Goal: Task Accomplishment & Management: Complete application form

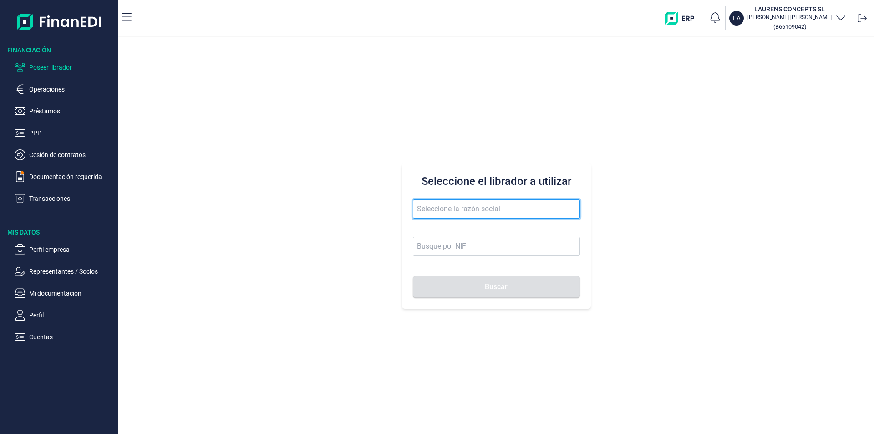
click at [446, 204] on input "text" at bounding box center [496, 208] width 167 height 19
type input "g"
click at [413, 276] on button "Buscar" at bounding box center [496, 287] width 167 height 22
drag, startPoint x: 460, startPoint y: 208, endPoint x: 409, endPoint y: 202, distance: 50.9
click at [409, 202] on div "Seleccione el librador a utilizar gamobal Buscar" at bounding box center [496, 236] width 189 height 146
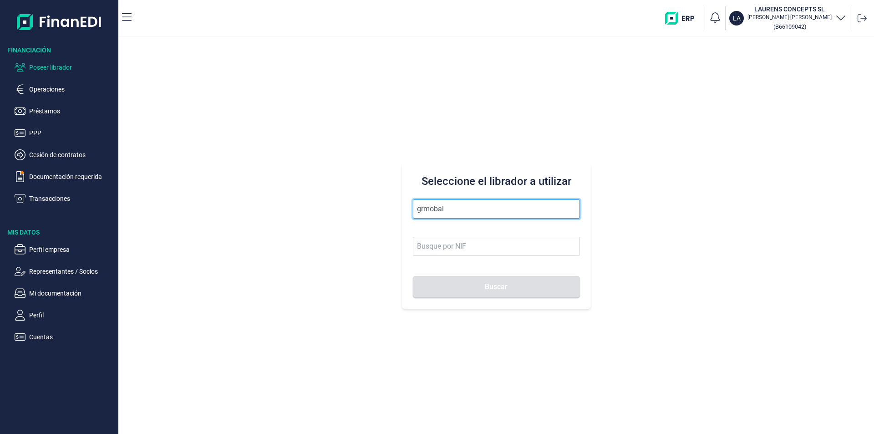
click at [444, 206] on input "grmobal" at bounding box center [496, 208] width 167 height 19
click at [449, 207] on input "grmobal" at bounding box center [496, 208] width 167 height 19
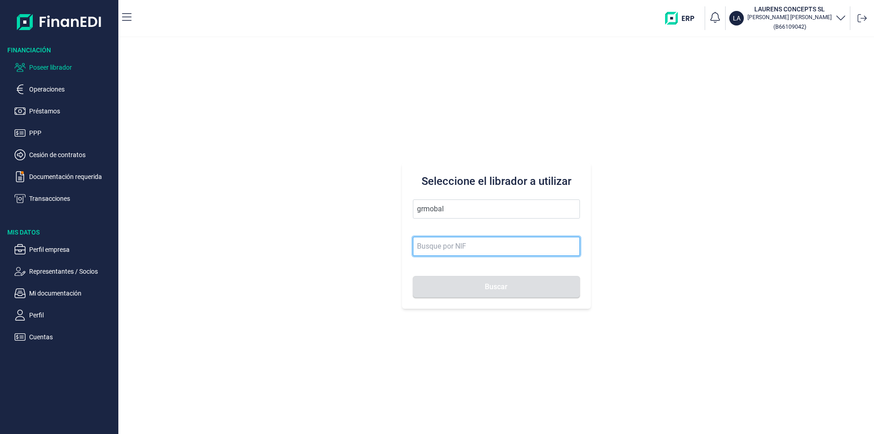
click at [444, 248] on input at bounding box center [496, 246] width 167 height 19
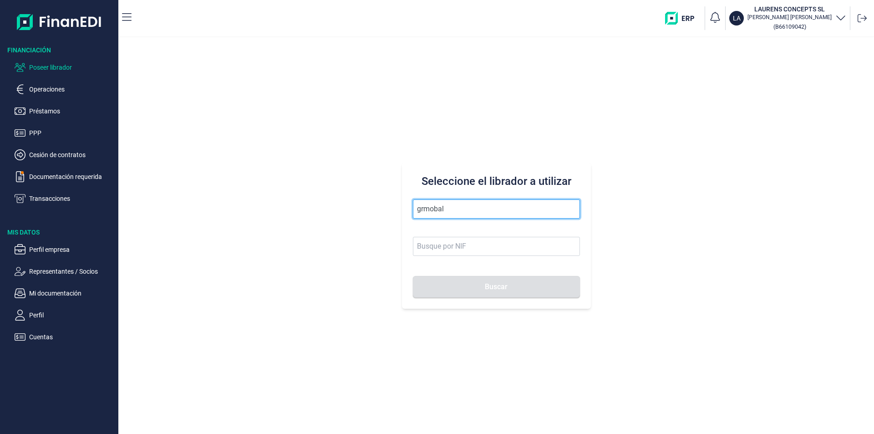
click at [449, 210] on input "grmobal" at bounding box center [496, 208] width 167 height 19
drag, startPoint x: 455, startPoint y: 208, endPoint x: 408, endPoint y: 210, distance: 47.8
click at [408, 210] on div "Seleccione el librador a utilizar grmobal Buscar" at bounding box center [496, 236] width 189 height 146
click at [465, 206] on input "gamobal" at bounding box center [496, 208] width 167 height 19
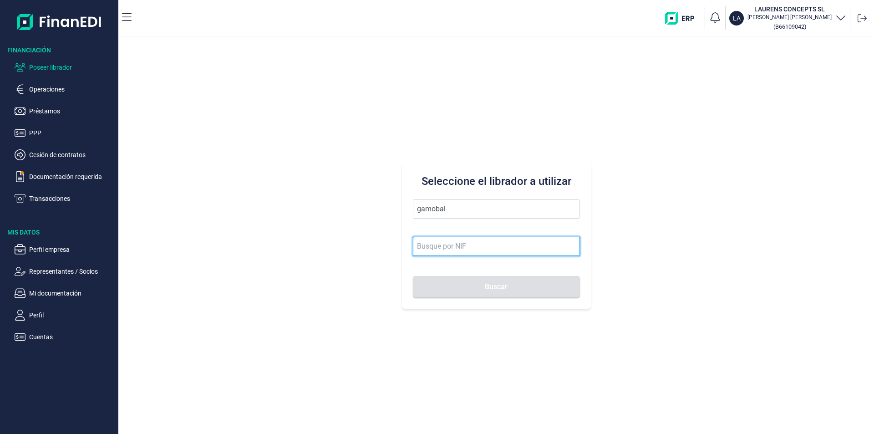
click at [455, 244] on input at bounding box center [496, 246] width 167 height 19
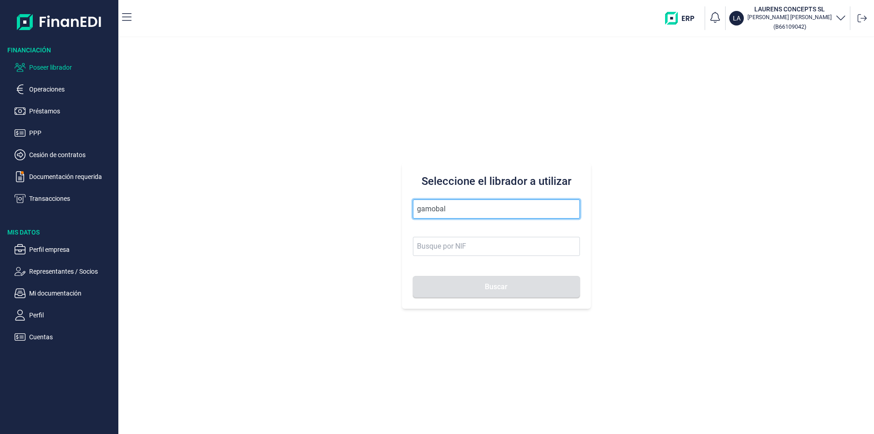
click at [455, 210] on input "gamobal" at bounding box center [496, 208] width 167 height 19
click at [433, 207] on input "gamobal" at bounding box center [496, 208] width 167 height 19
drag, startPoint x: 458, startPoint y: 209, endPoint x: 402, endPoint y: 211, distance: 56.0
click at [402, 211] on div "Seleccione el librador a utilizar gamobal Buscar" at bounding box center [496, 236] width 189 height 146
click at [454, 210] on input "gremobal" at bounding box center [496, 208] width 167 height 19
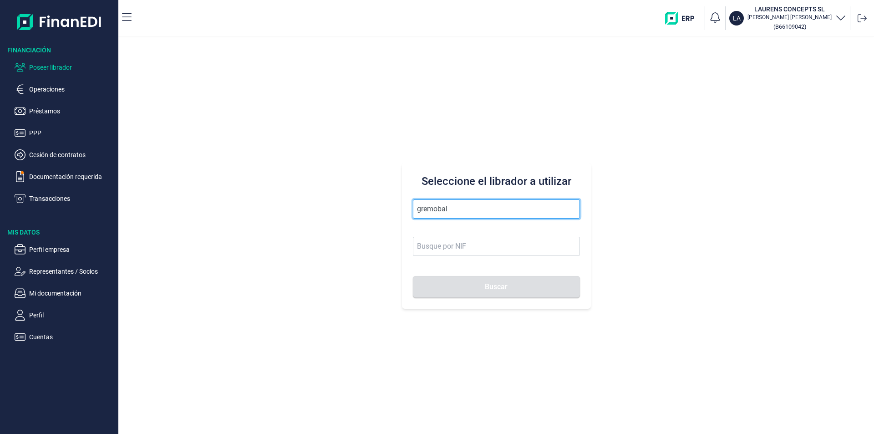
click at [454, 210] on input "gremobal" at bounding box center [496, 208] width 167 height 19
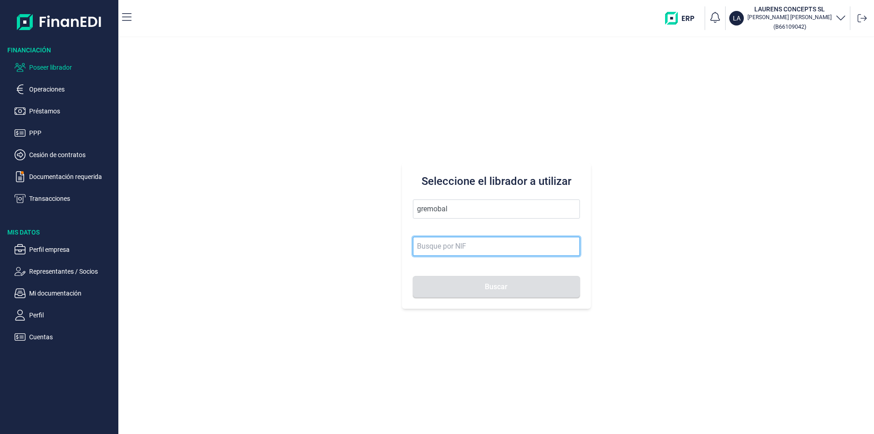
click at [463, 248] on input at bounding box center [496, 246] width 167 height 19
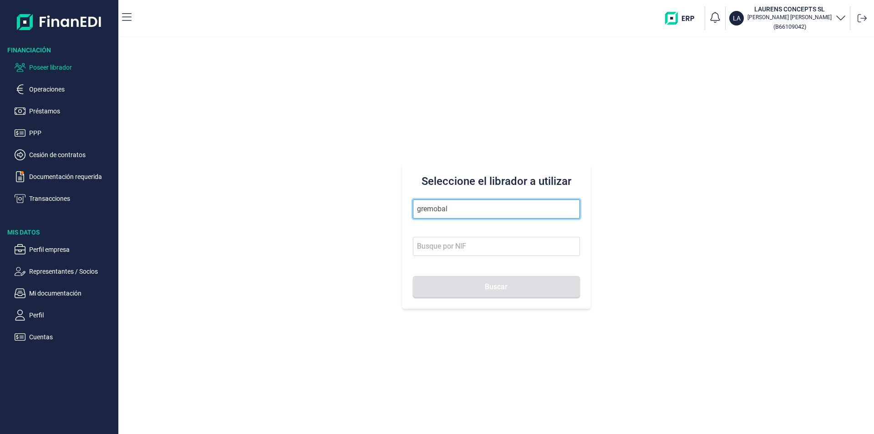
click at [459, 216] on input "gremobal" at bounding box center [496, 208] width 167 height 19
drag, startPoint x: 457, startPoint y: 209, endPoint x: 412, endPoint y: 207, distance: 45.6
click at [412, 207] on div "Seleccione el librador a utilizar gremobal Buscar" at bounding box center [496, 236] width 189 height 146
click at [467, 209] on input "gremobal" at bounding box center [496, 208] width 167 height 19
click at [468, 209] on input "gremobal" at bounding box center [496, 208] width 167 height 19
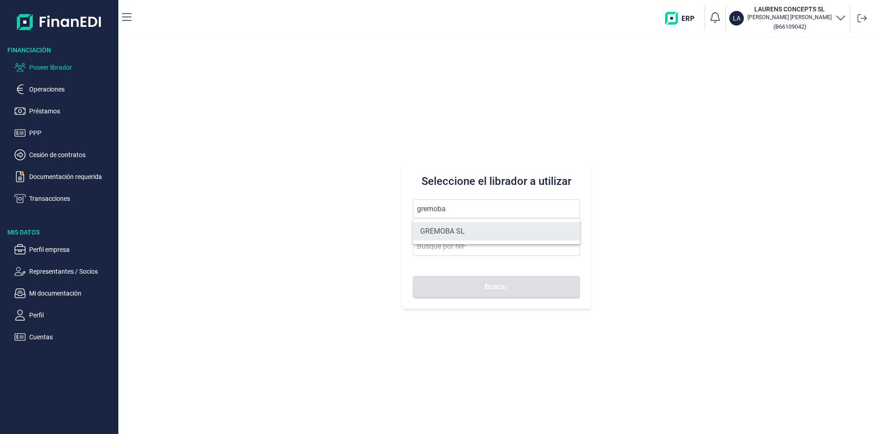
click at [458, 231] on li "GREMOBA SL" at bounding box center [496, 231] width 167 height 18
type input "GREMOBA SL"
type input "B79863148"
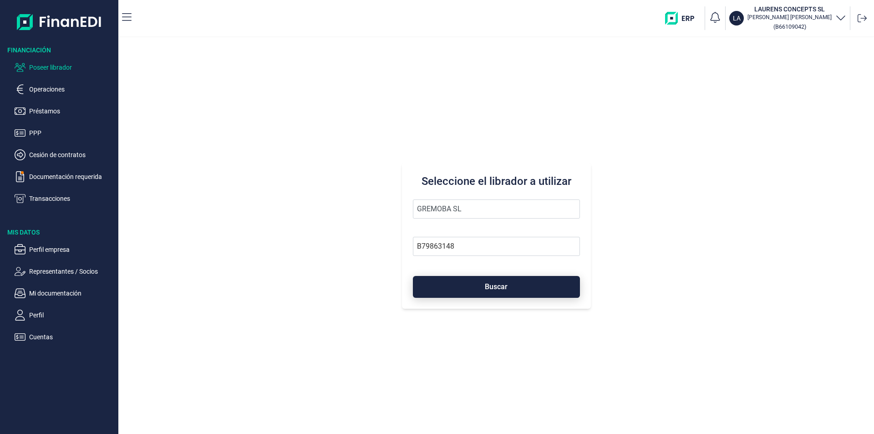
click at [479, 290] on button "Buscar" at bounding box center [496, 287] width 167 height 22
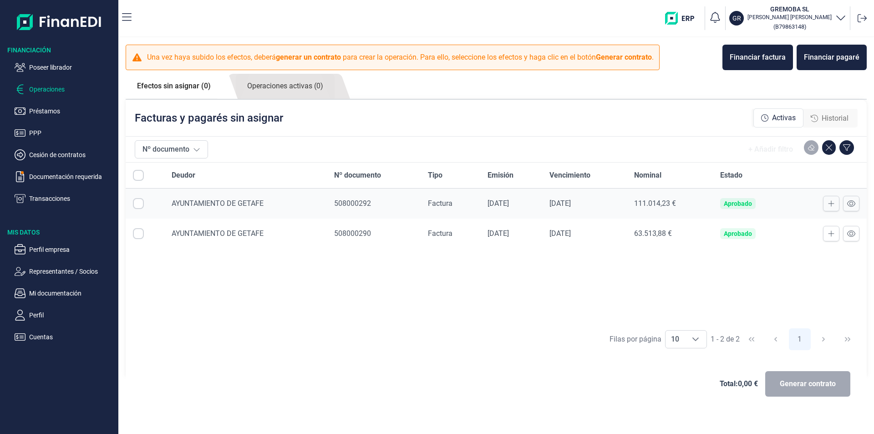
checkbox input "true"
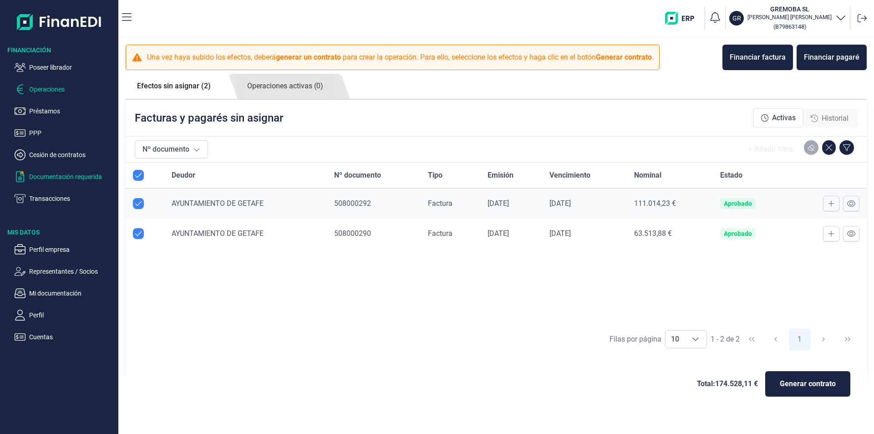
click at [49, 177] on p "Documentación requerida" at bounding box center [72, 176] width 86 height 11
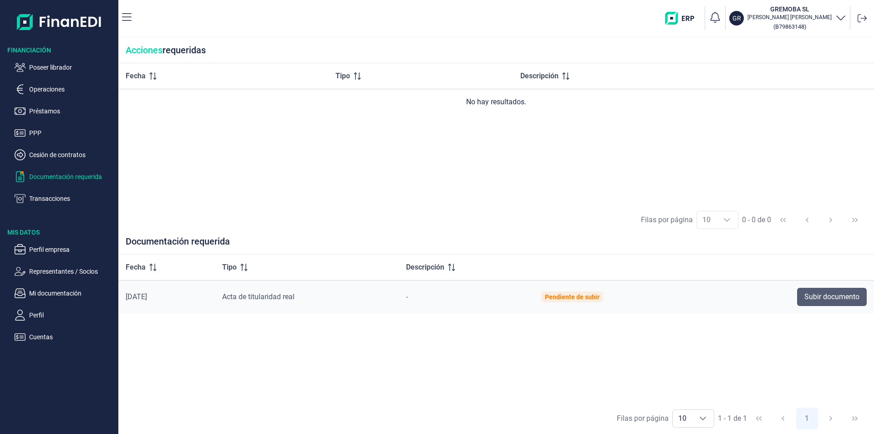
click at [831, 298] on span "Subir documento" at bounding box center [831, 296] width 55 height 11
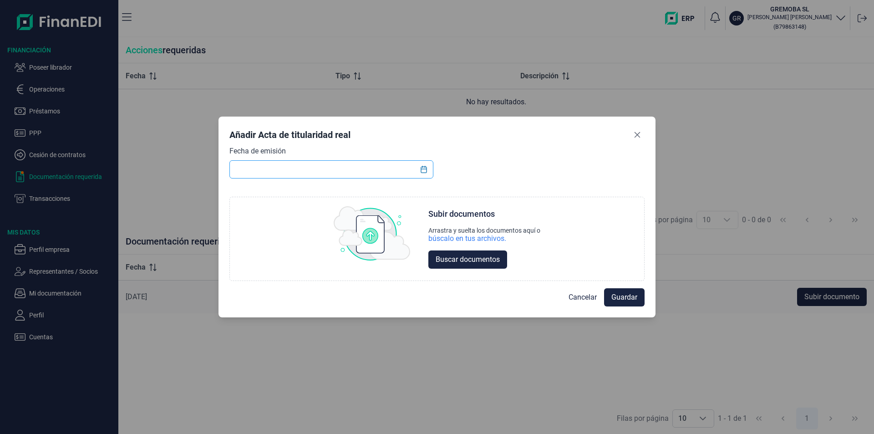
drag, startPoint x: 261, startPoint y: 168, endPoint x: 238, endPoint y: 171, distance: 23.0
click at [261, 168] on input "text" at bounding box center [331, 169] width 204 height 18
type input "tu tin"
click at [242, 169] on input "text" at bounding box center [331, 169] width 204 height 18
drag, startPoint x: 278, startPoint y: 168, endPoint x: 218, endPoint y: 162, distance: 60.8
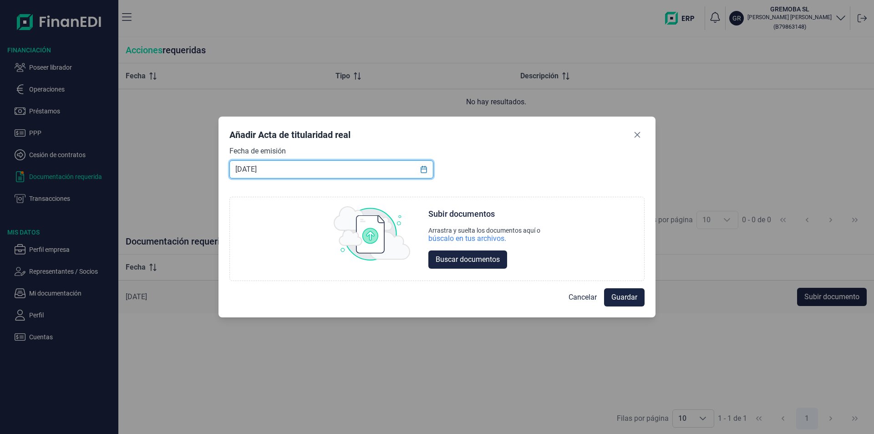
click at [219, 165] on div "Añadir Acta de titularidad real Fecha de emisión [DATE] Choose Subir documentos…" at bounding box center [436, 216] width 437 height 201
type input "[DATE]"
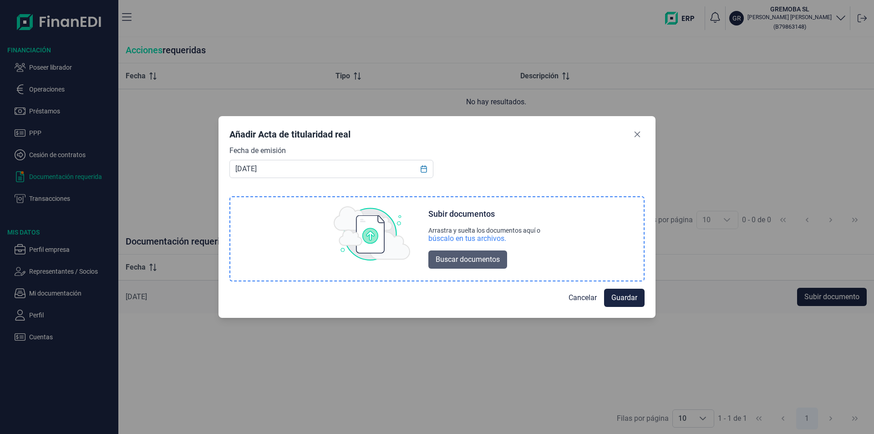
click at [460, 259] on span "Buscar documentos" at bounding box center [467, 259] width 64 height 11
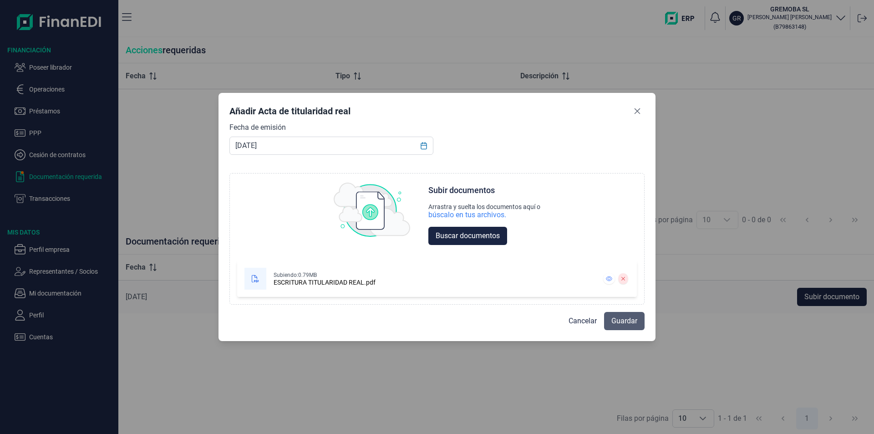
click at [620, 323] on span "Guardar" at bounding box center [624, 320] width 26 height 11
click at [634, 111] on icon "Close" at bounding box center [636, 110] width 7 height 7
